Goal: Transaction & Acquisition: Purchase product/service

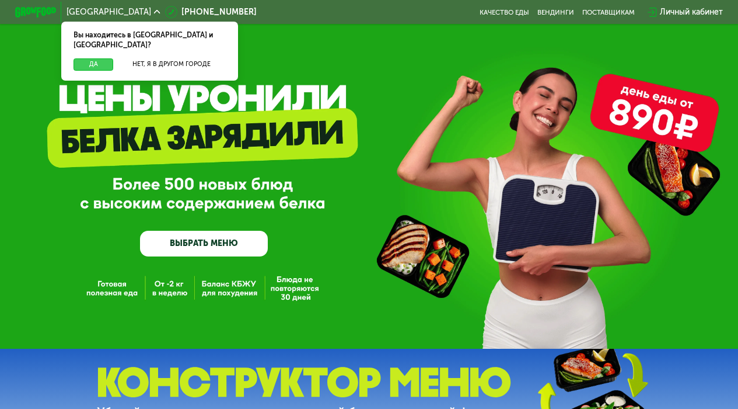
click at [85, 58] on button "Да" at bounding box center [94, 64] width 40 height 12
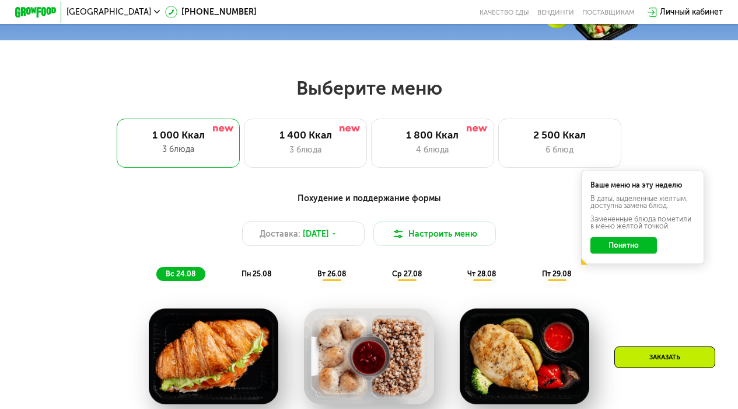
scroll to position [403, 0]
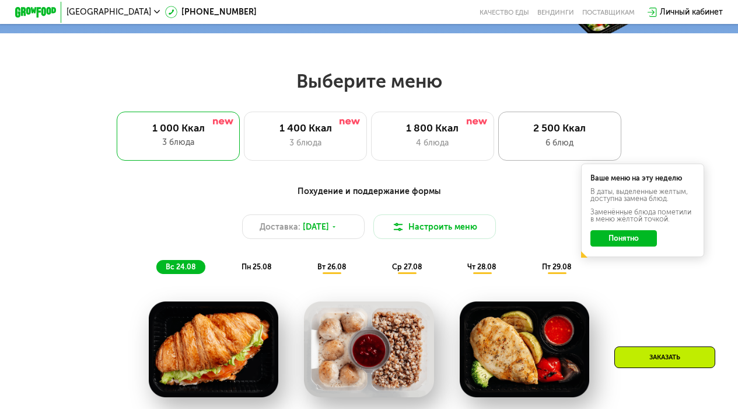
click at [553, 134] on div "2 500 Ккал" at bounding box center [560, 128] width 102 height 12
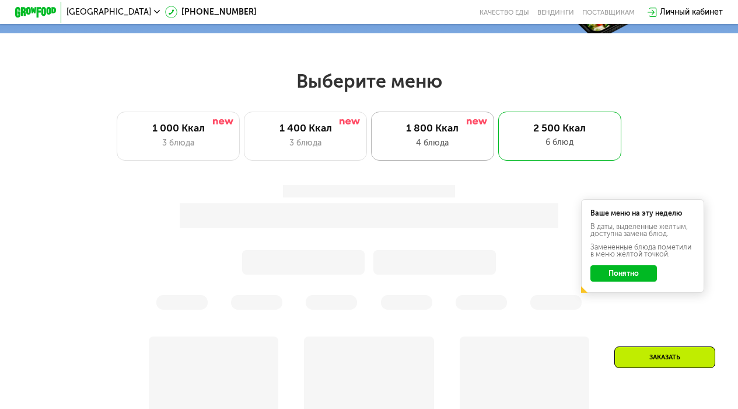
click at [498, 139] on div "1 800 Ккал 4 блюда" at bounding box center [559, 135] width 123 height 49
click at [606, 280] on button "Понятно" at bounding box center [624, 273] width 66 height 16
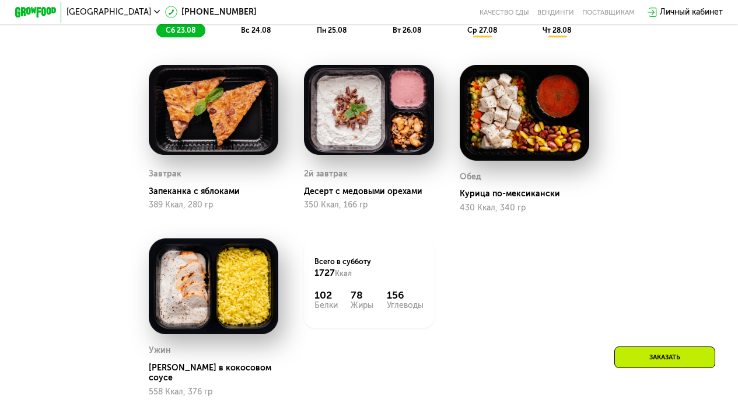
scroll to position [633, 0]
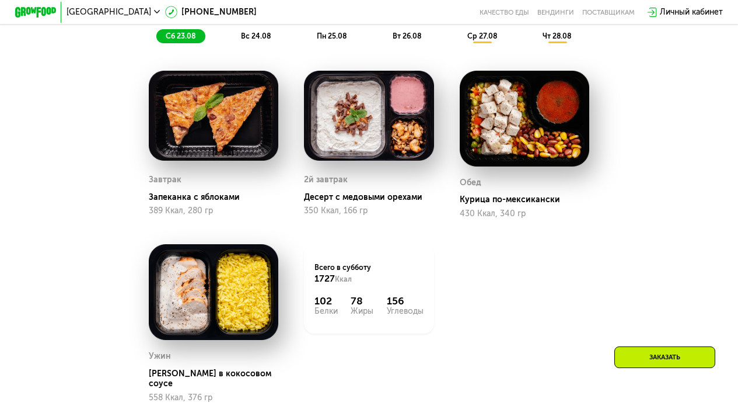
click at [261, 40] on span "вс 24.08" at bounding box center [256, 36] width 30 height 9
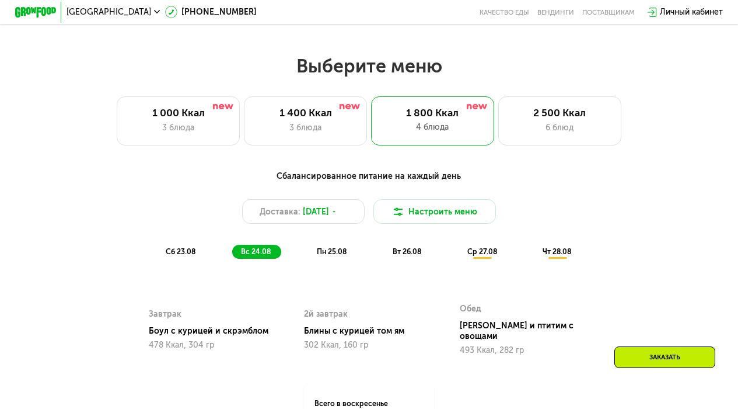
scroll to position [405, 0]
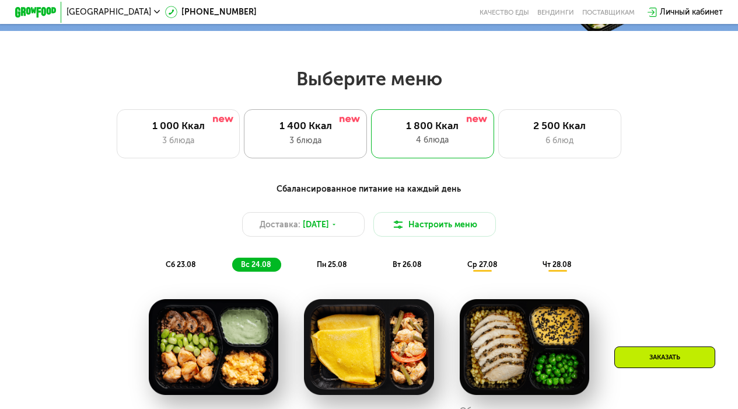
click at [371, 155] on div "1 400 Ккал 3 блюда" at bounding box center [432, 133] width 123 height 49
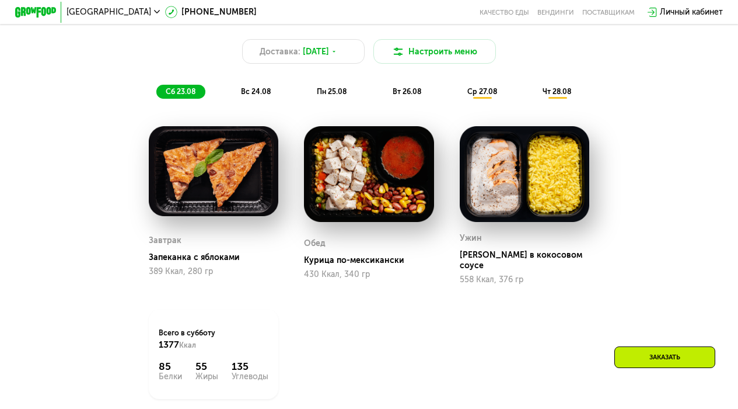
scroll to position [580, 0]
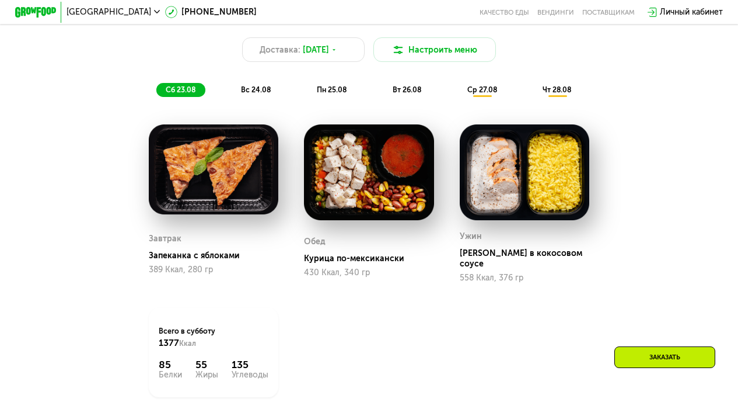
click at [259, 92] on span "вс 24.08" at bounding box center [256, 89] width 30 height 9
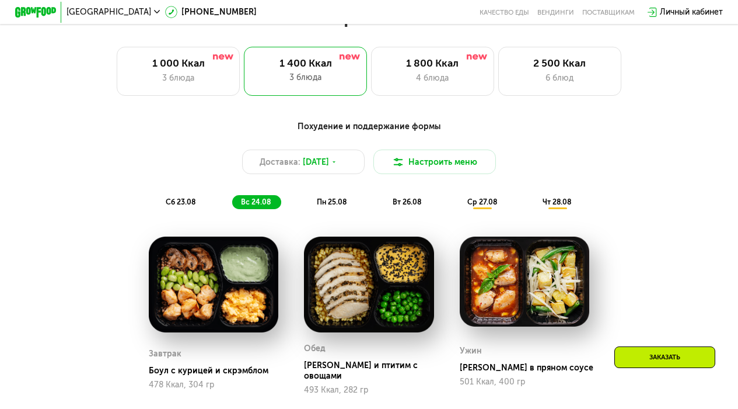
scroll to position [448, 0]
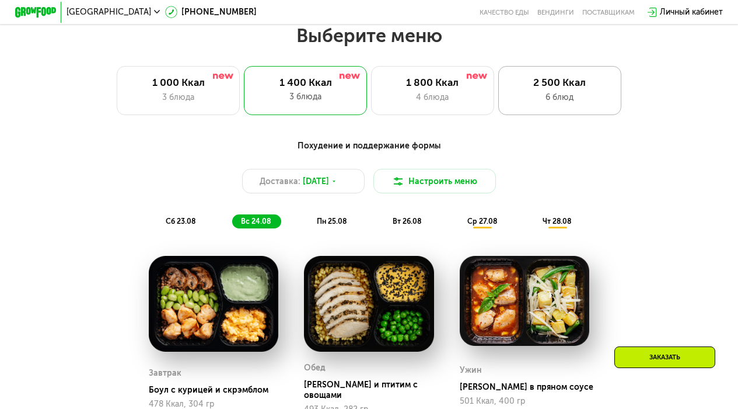
click at [556, 114] on div "2 500 Ккал 6 блюд" at bounding box center [559, 90] width 123 height 49
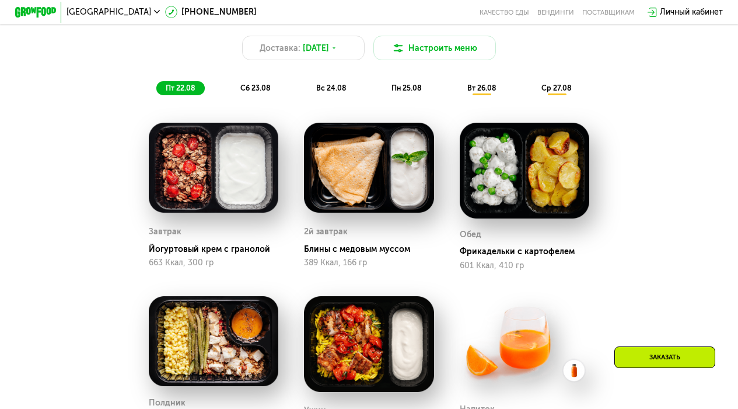
scroll to position [571, 0]
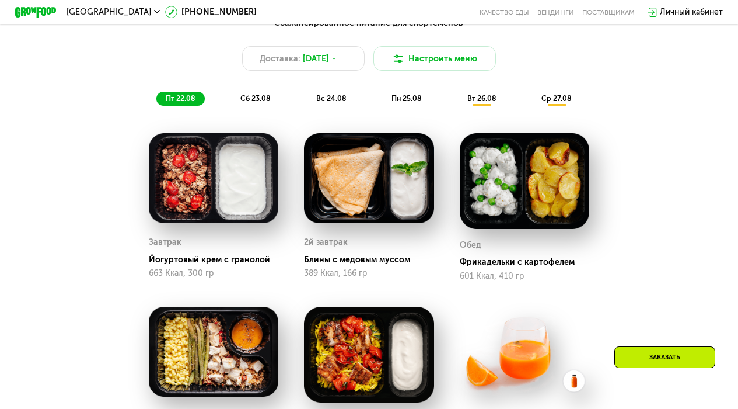
click at [307, 106] on div "сб 23.08" at bounding box center [331, 99] width 49 height 15
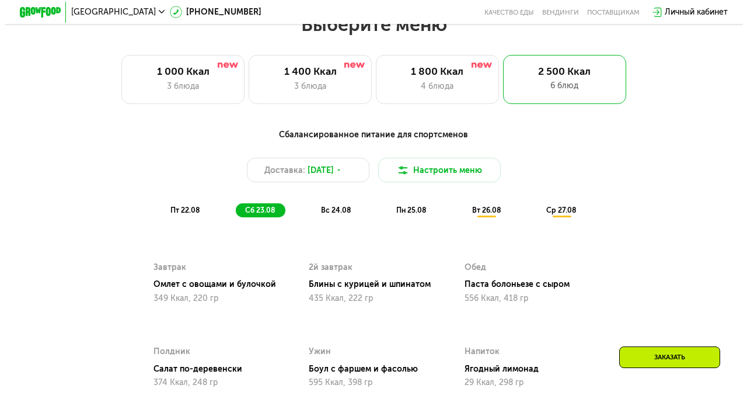
scroll to position [459, 0]
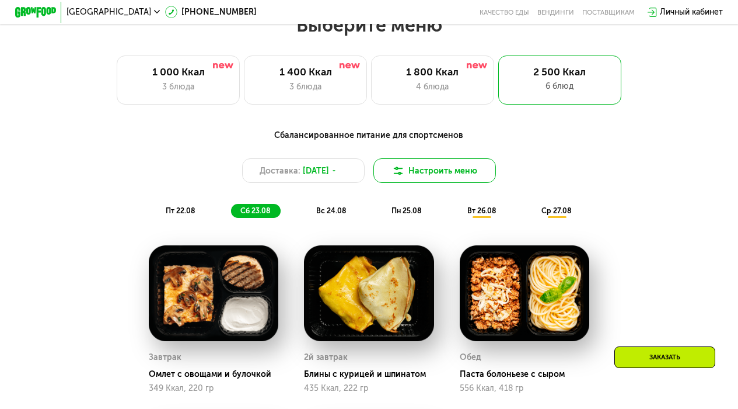
click at [399, 173] on img at bounding box center [398, 171] width 12 height 12
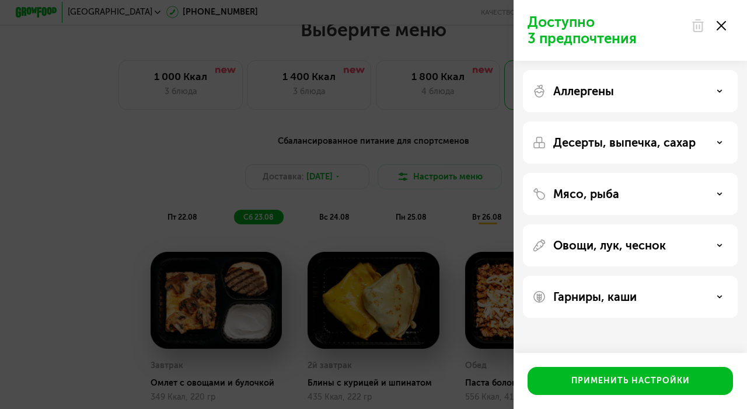
click at [704, 146] on div "Десерты, выпечка, сахар" at bounding box center [630, 142] width 196 height 14
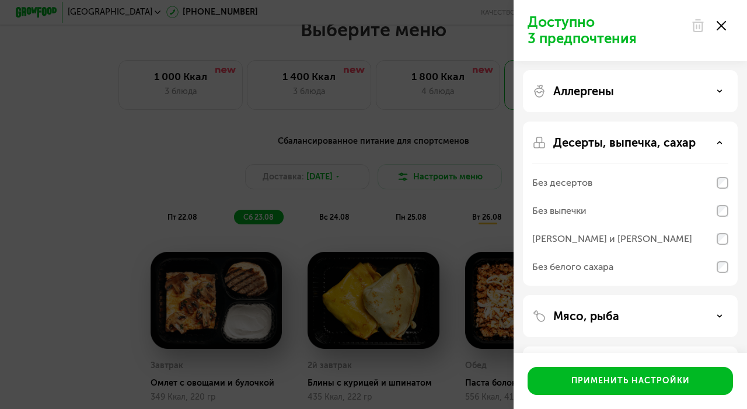
click at [707, 138] on div "Десерты, выпечка, сахар" at bounding box center [630, 142] width 196 height 14
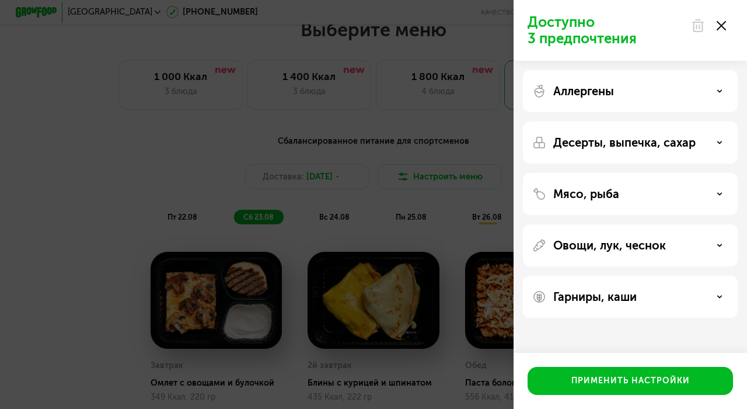
click at [713, 91] on div "Аллергены" at bounding box center [630, 91] width 196 height 14
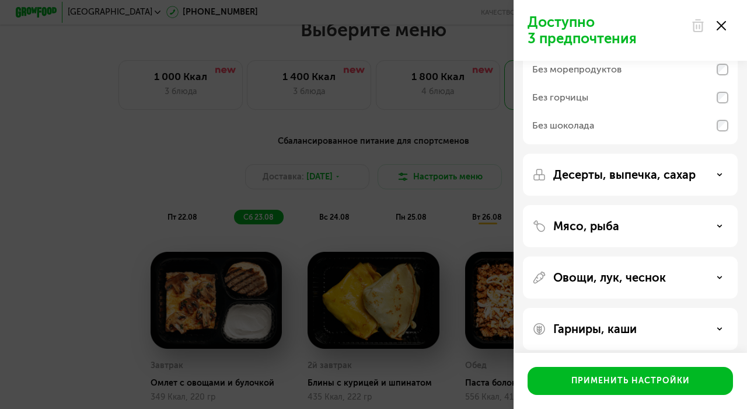
scroll to position [155, 0]
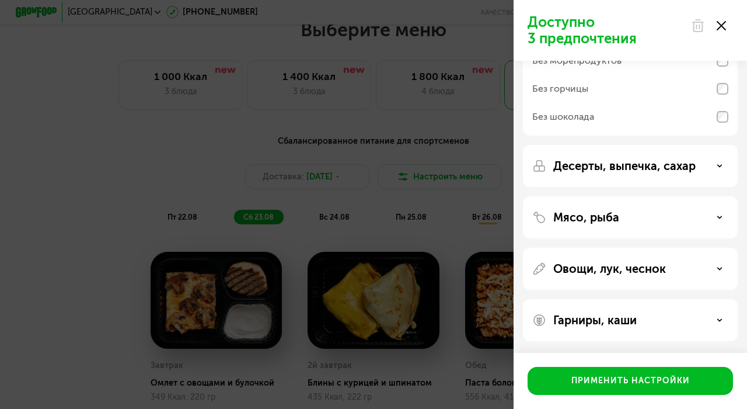
click at [664, 265] on p "Овощи, лук, чеснок" at bounding box center [609, 268] width 113 height 14
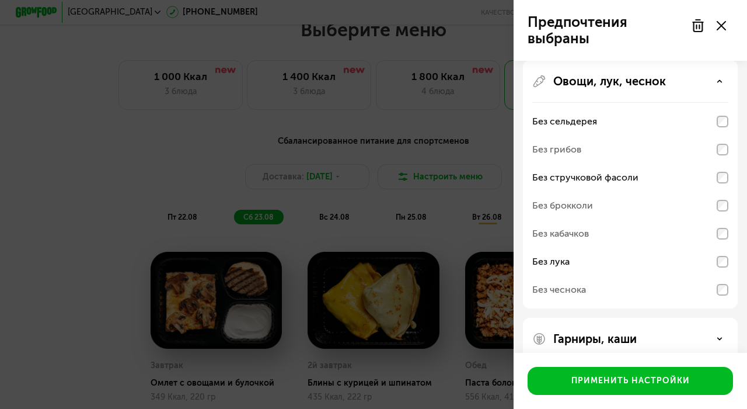
scroll to position [361, 0]
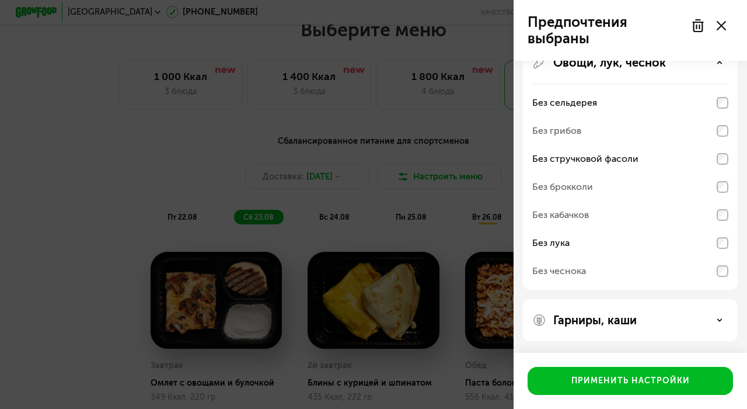
click at [696, 323] on div "Гарниры, каши" at bounding box center [630, 320] width 196 height 14
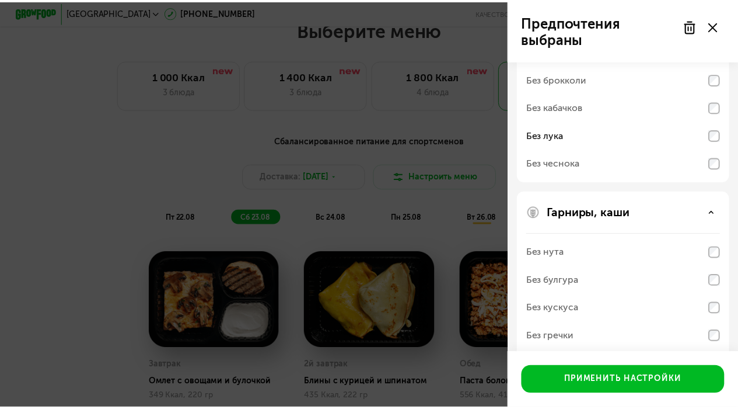
scroll to position [511, 0]
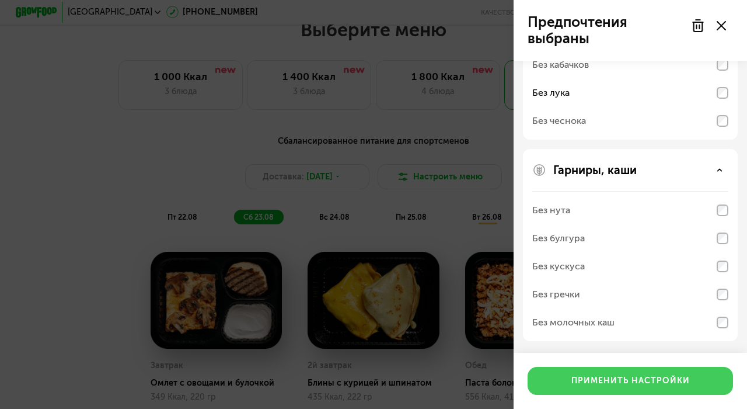
click at [643, 382] on div "Применить настройки" at bounding box center [630, 381] width 118 height 12
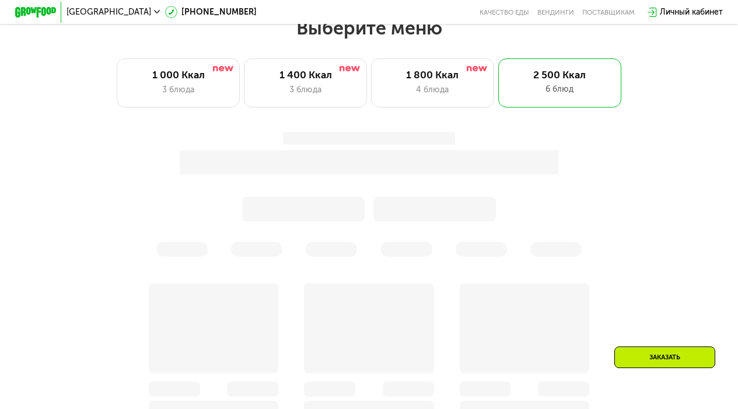
scroll to position [452, 0]
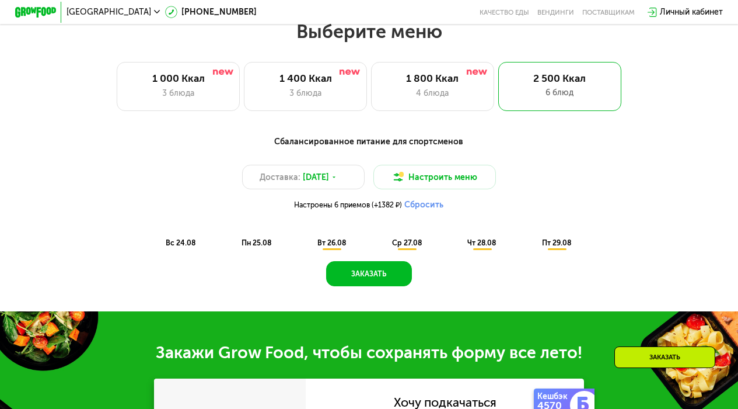
click at [308, 250] on div "пн 25.08" at bounding box center [332, 243] width 48 height 15
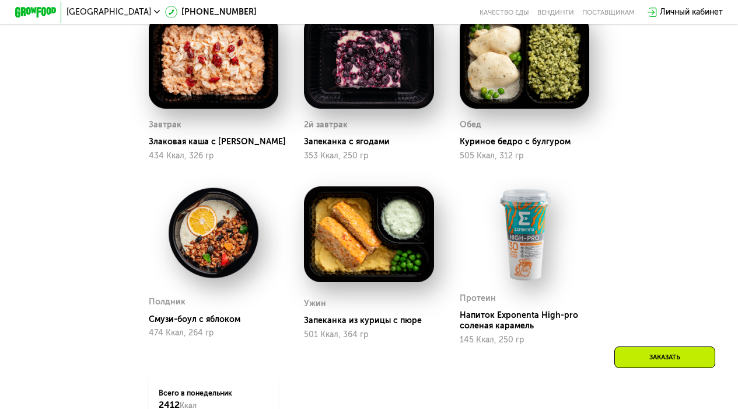
scroll to position [718, 0]
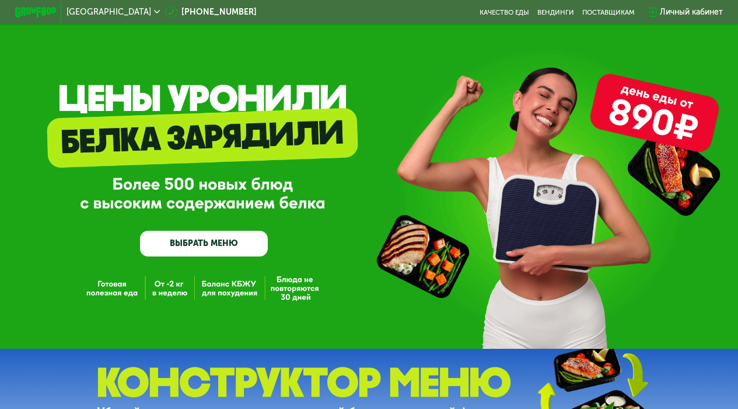
click at [198, 248] on link "ВЫБРАТЬ МЕНЮ" at bounding box center [204, 244] width 128 height 26
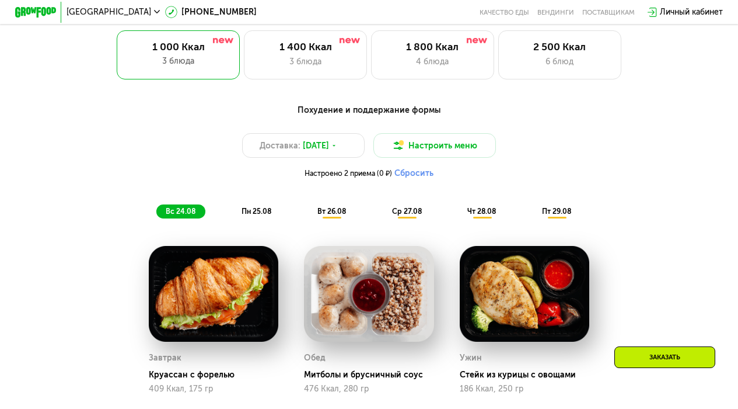
scroll to position [487, 0]
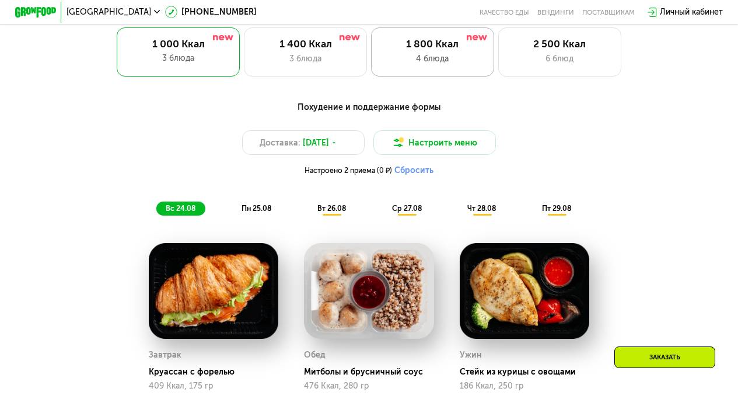
click at [406, 49] on div "1 800 Ккал" at bounding box center [433, 44] width 102 height 12
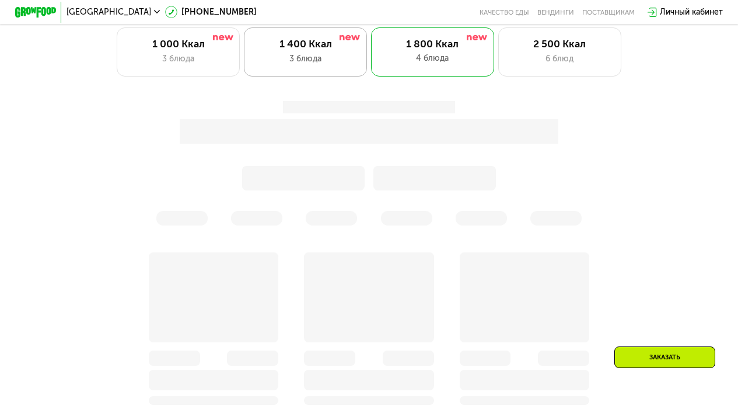
click at [291, 64] on div "3 блюда" at bounding box center [306, 59] width 102 height 12
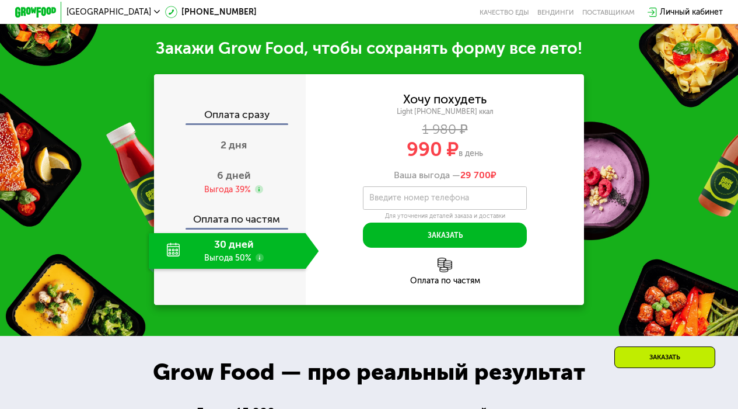
scroll to position [965, 0]
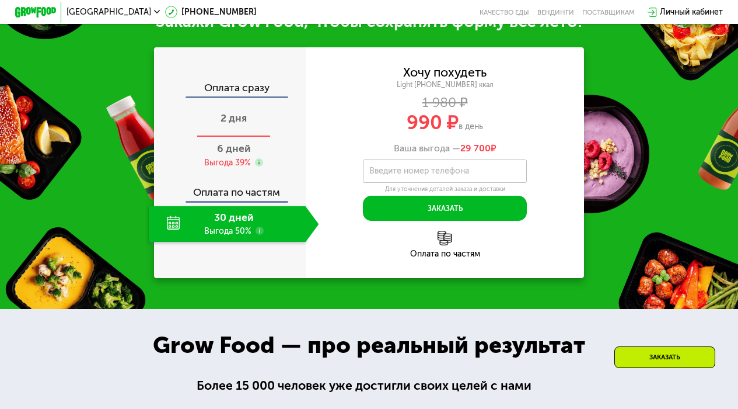
click at [238, 124] on span "2 дня" at bounding box center [234, 117] width 26 height 13
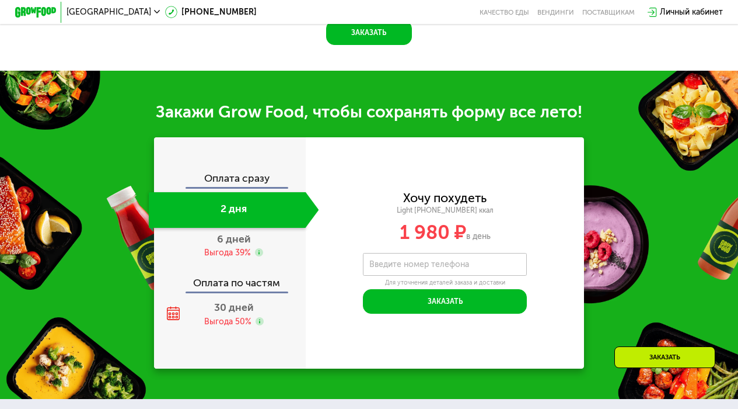
scroll to position [965, 0]
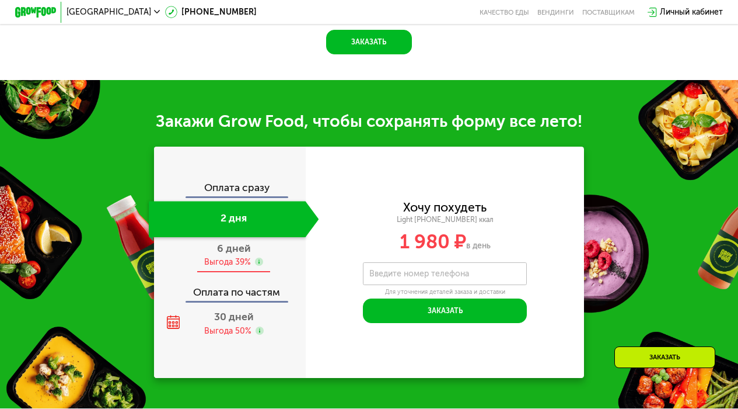
click at [233, 256] on div "6 дней Выгода 39%" at bounding box center [234, 255] width 170 height 36
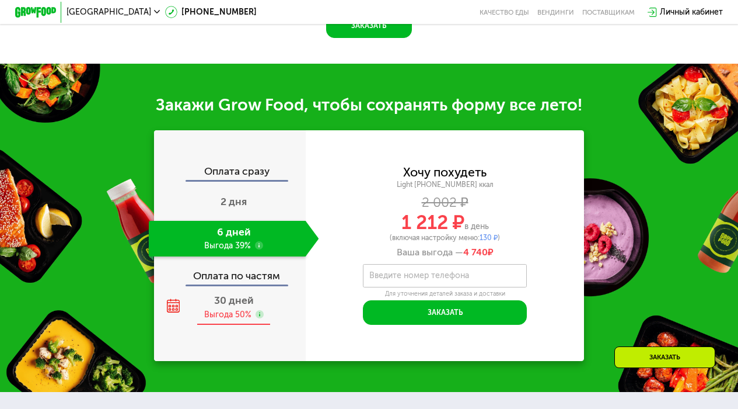
scroll to position [990, 0]
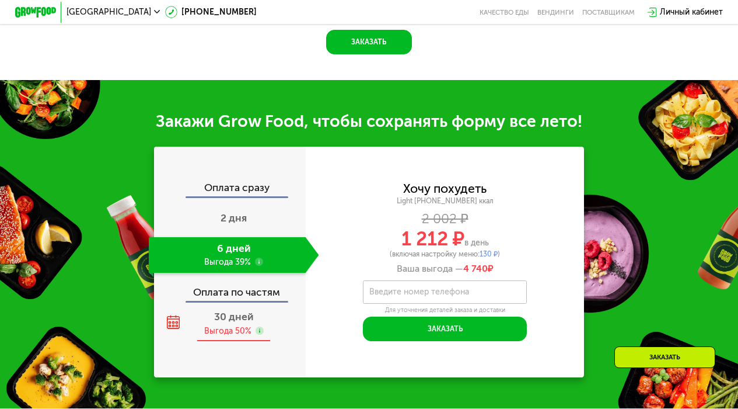
click at [227, 321] on span "30 дней" at bounding box center [234, 316] width 40 height 13
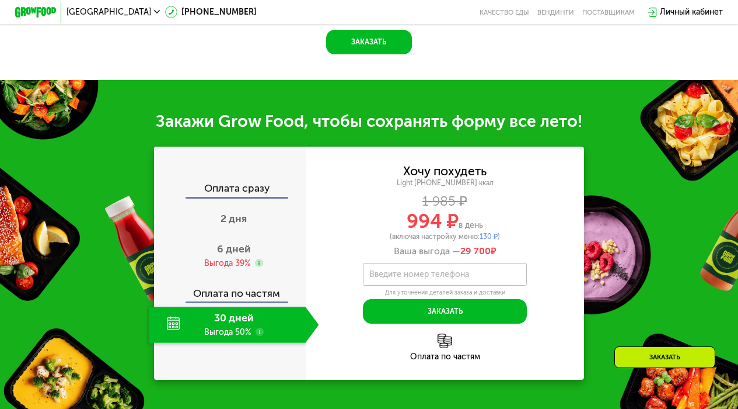
click at [667, 356] on div "Заказать" at bounding box center [665, 357] width 101 height 22
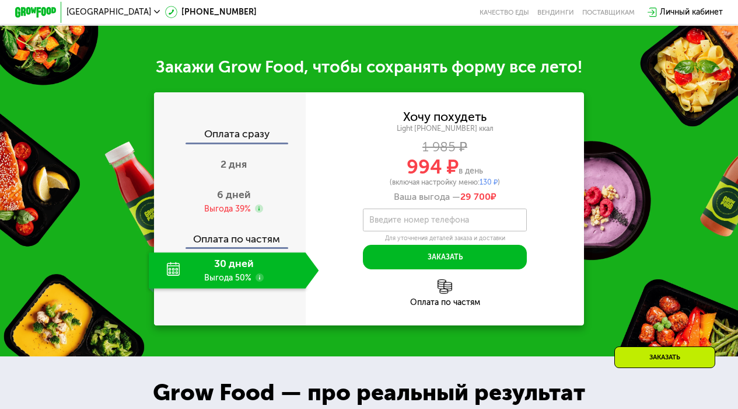
scroll to position [1070, 0]
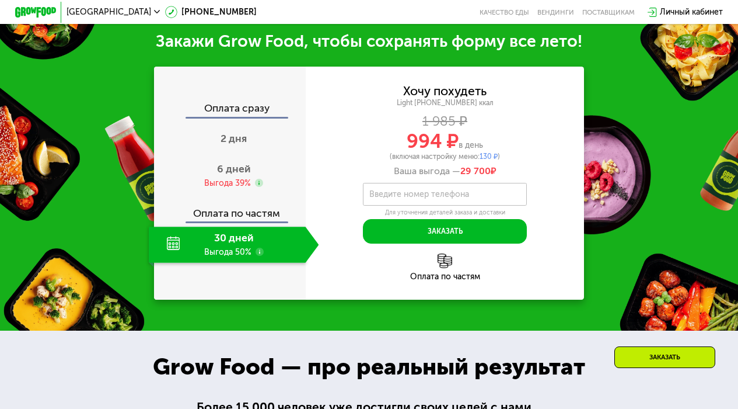
click at [626, 357] on div "Заказать" at bounding box center [665, 357] width 101 height 22
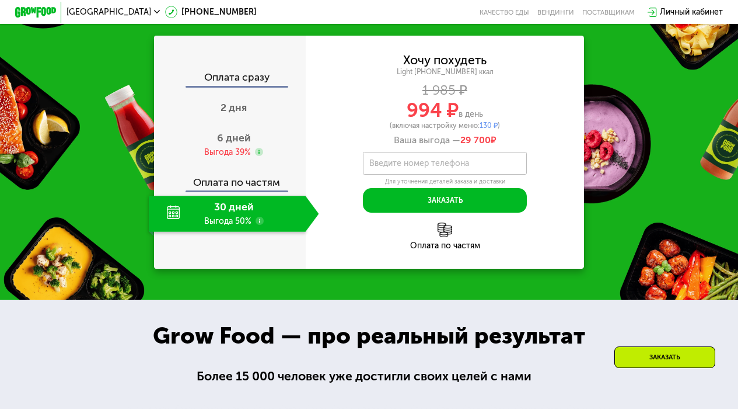
scroll to position [1118, 0]
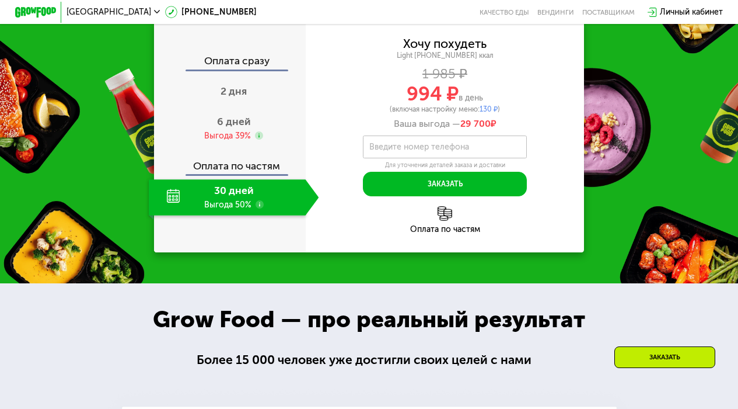
click at [413, 145] on label "Введите номер телефона" at bounding box center [419, 147] width 100 height 6
click at [413, 145] on input "Введите номер телефона" at bounding box center [445, 146] width 164 height 23
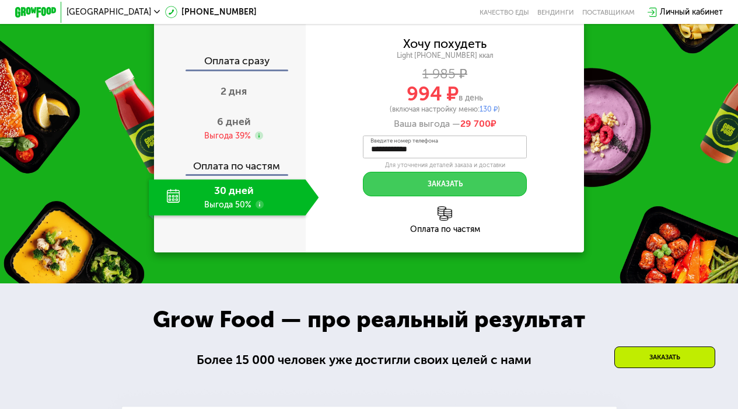
click at [422, 187] on button "Заказать" at bounding box center [445, 184] width 164 height 25
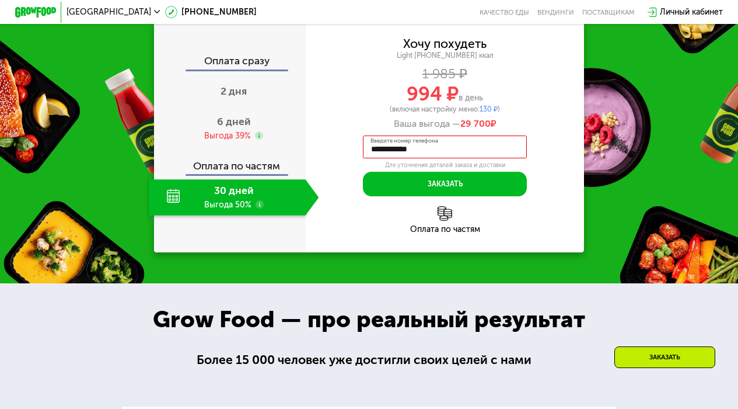
click at [437, 149] on input "**********" at bounding box center [445, 146] width 164 height 23
drag, startPoint x: 445, startPoint y: 150, endPoint x: 365, endPoint y: 149, distance: 80.0
click at [365, 149] on input "**********" at bounding box center [445, 146] width 164 height 23
type input "**********"
click at [578, 129] on div "Ваша выгода — 29 700 ₽" at bounding box center [445, 123] width 279 height 11
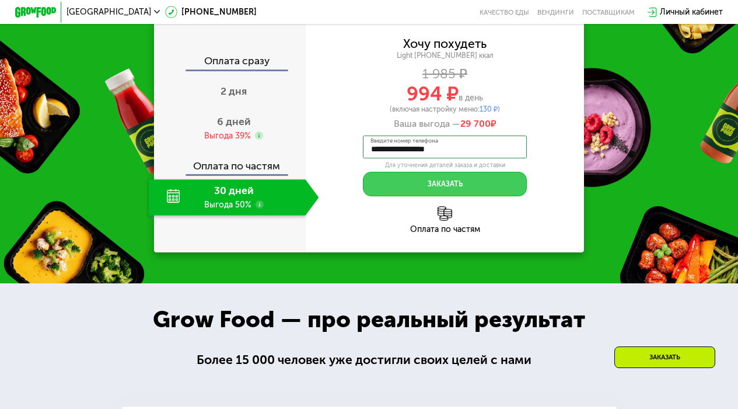
click at [423, 191] on button "Заказать" at bounding box center [445, 184] width 164 height 25
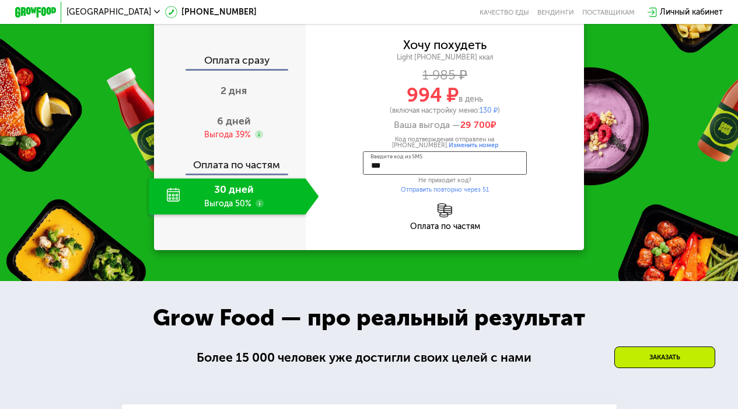
type input "****"
